Goal: Use online tool/utility

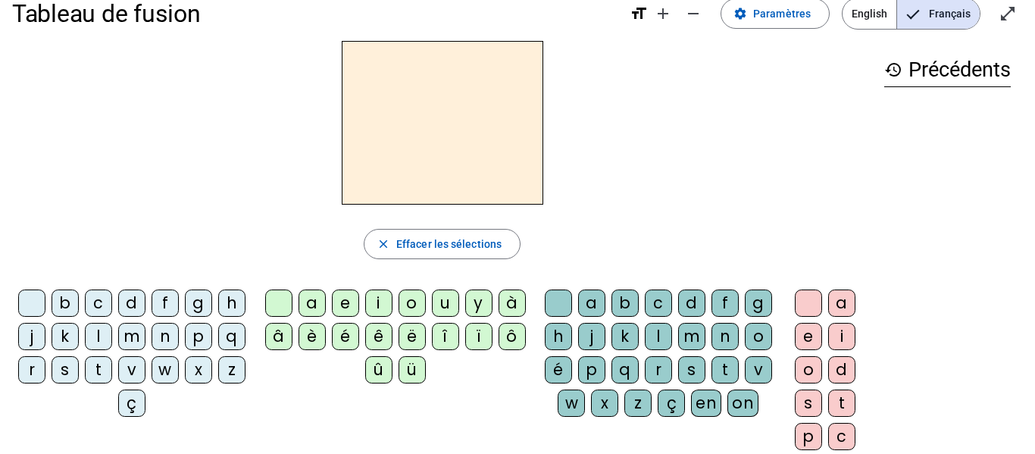
scroll to position [25, 0]
click at [145, 300] on div "d" at bounding box center [131, 303] width 27 height 27
click at [417, 307] on div "o" at bounding box center [411, 303] width 27 height 27
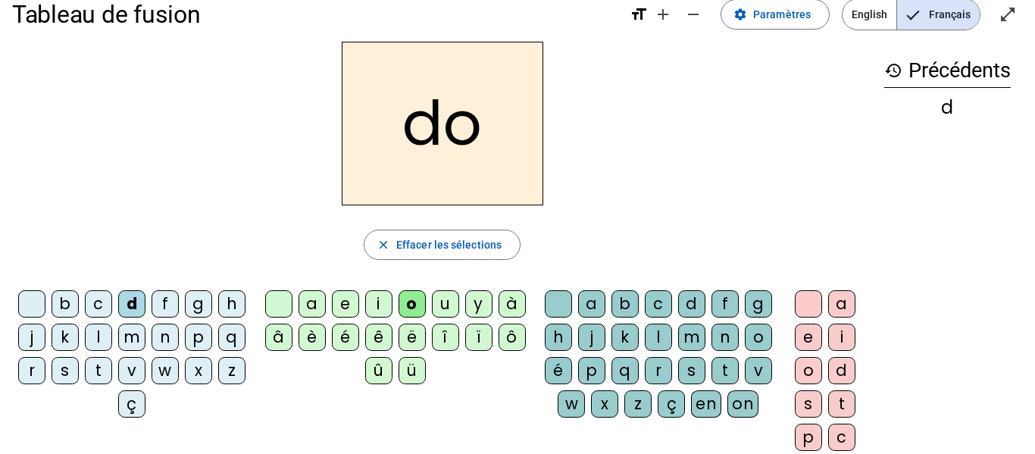
click at [112, 310] on div "c" at bounding box center [98, 303] width 27 height 27
click at [605, 334] on div "j" at bounding box center [591, 336] width 27 height 27
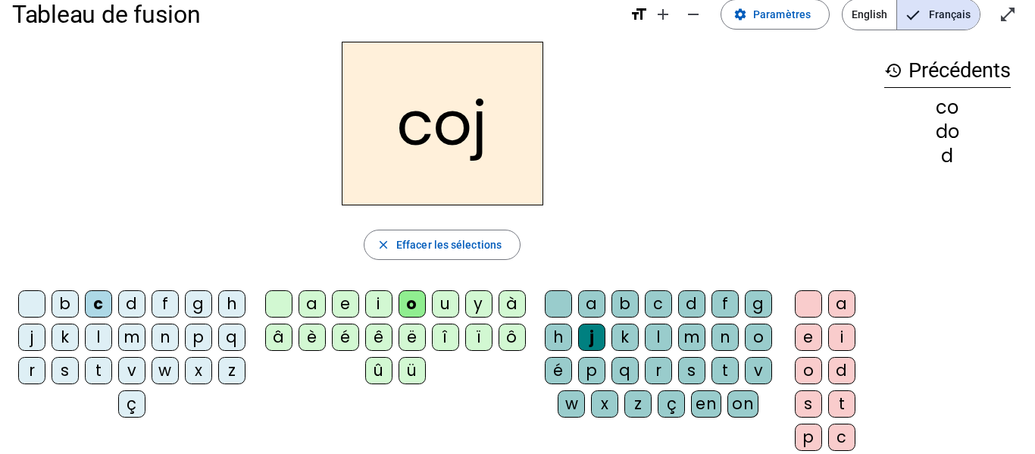
click at [837, 309] on div "a" at bounding box center [841, 303] width 27 height 27
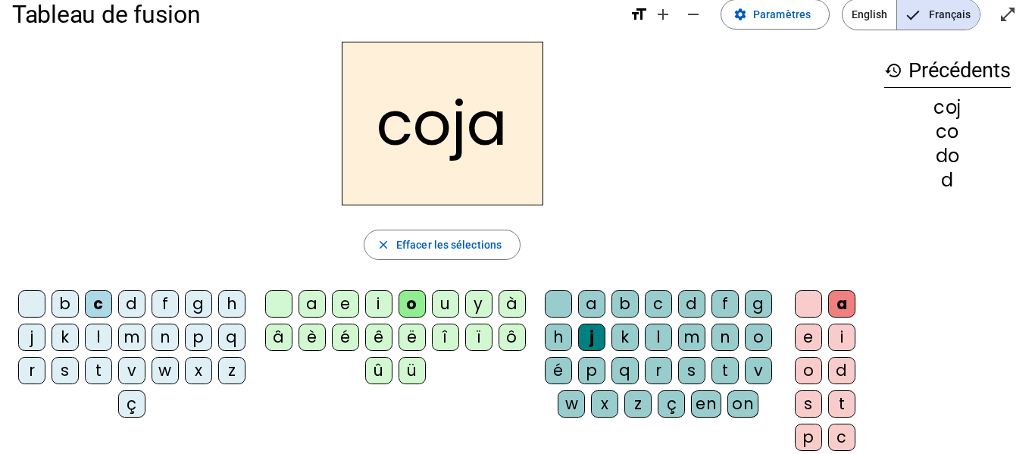
click at [838, 332] on div "i" at bounding box center [841, 336] width 27 height 27
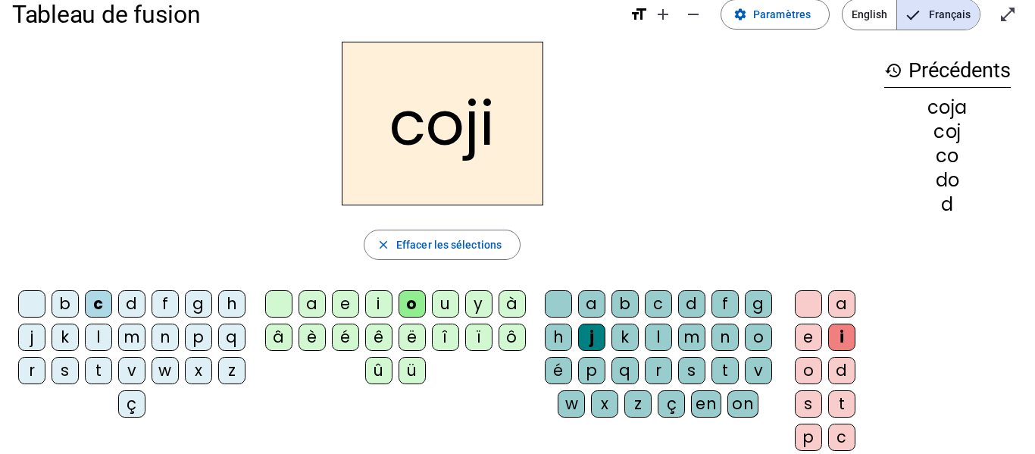
click at [840, 361] on div "d" at bounding box center [841, 370] width 27 height 27
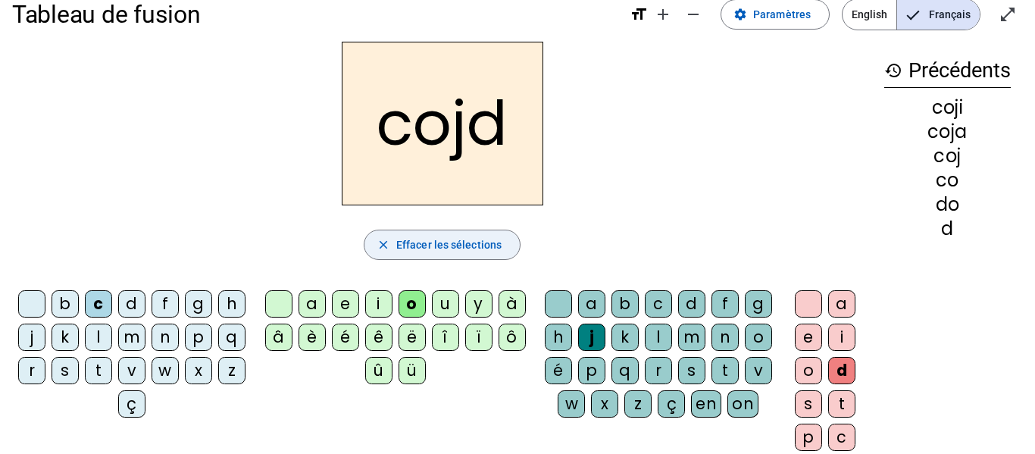
click at [439, 236] on span "Effacer les sélections" at bounding box center [448, 245] width 105 height 18
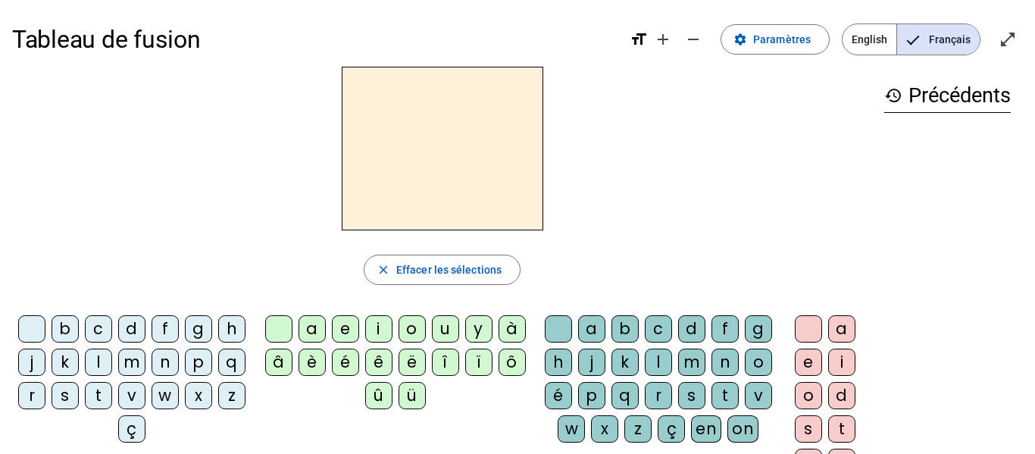
scroll to position [122, 0]
